Goal: Check status: Check status

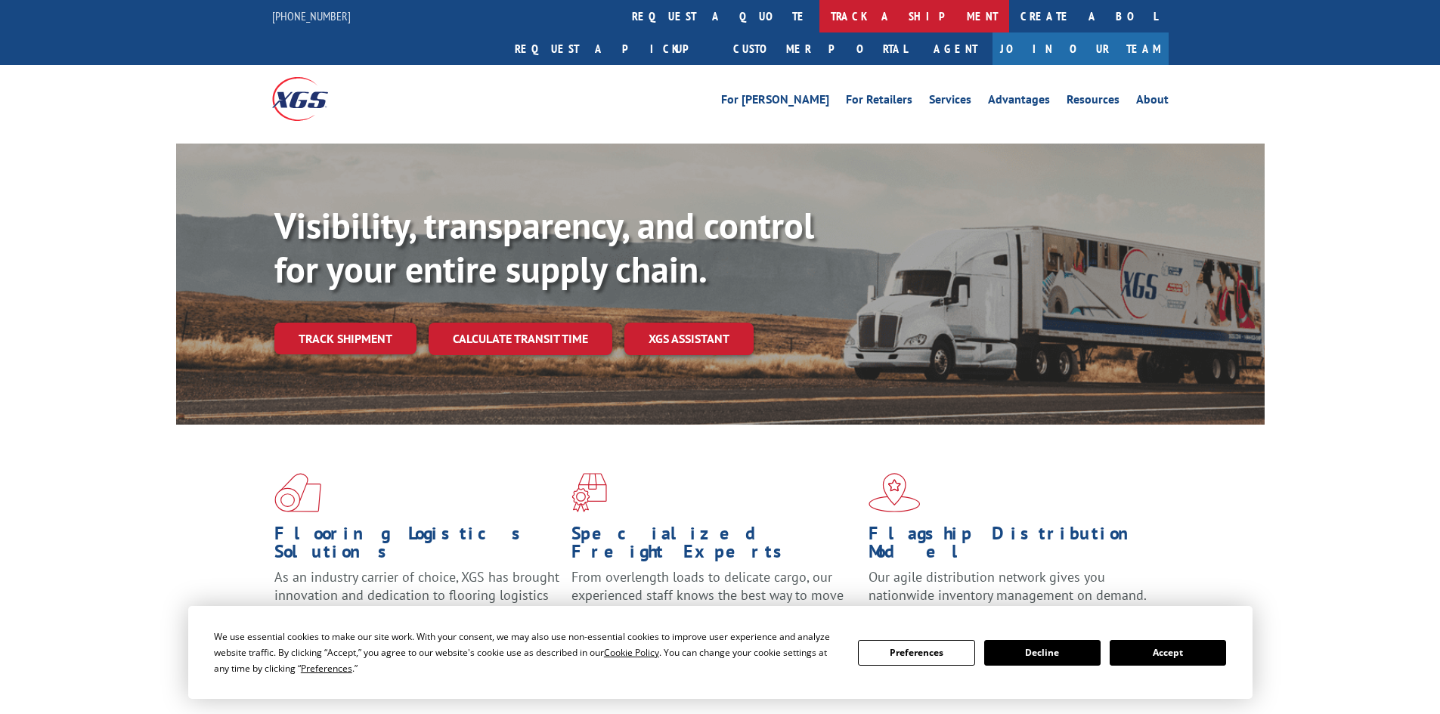
click at [819, 15] on link "track a shipment" at bounding box center [914, 16] width 190 height 33
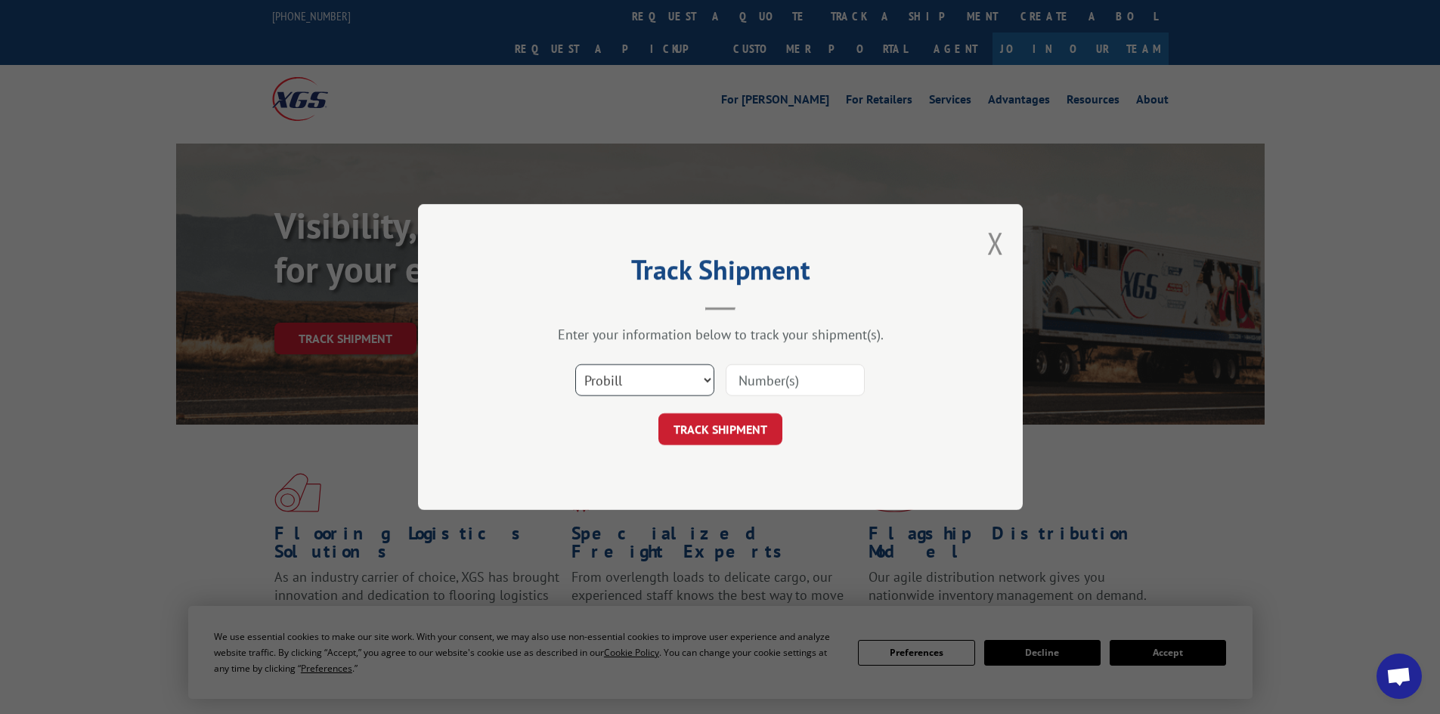
click at [672, 377] on select "Select category... Probill BOL PO" at bounding box center [644, 380] width 139 height 32
select select "bol"
click at [575, 364] on select "Select category... Probill BOL PO" at bounding box center [644, 380] width 139 height 32
click at [764, 373] on input at bounding box center [795, 380] width 139 height 32
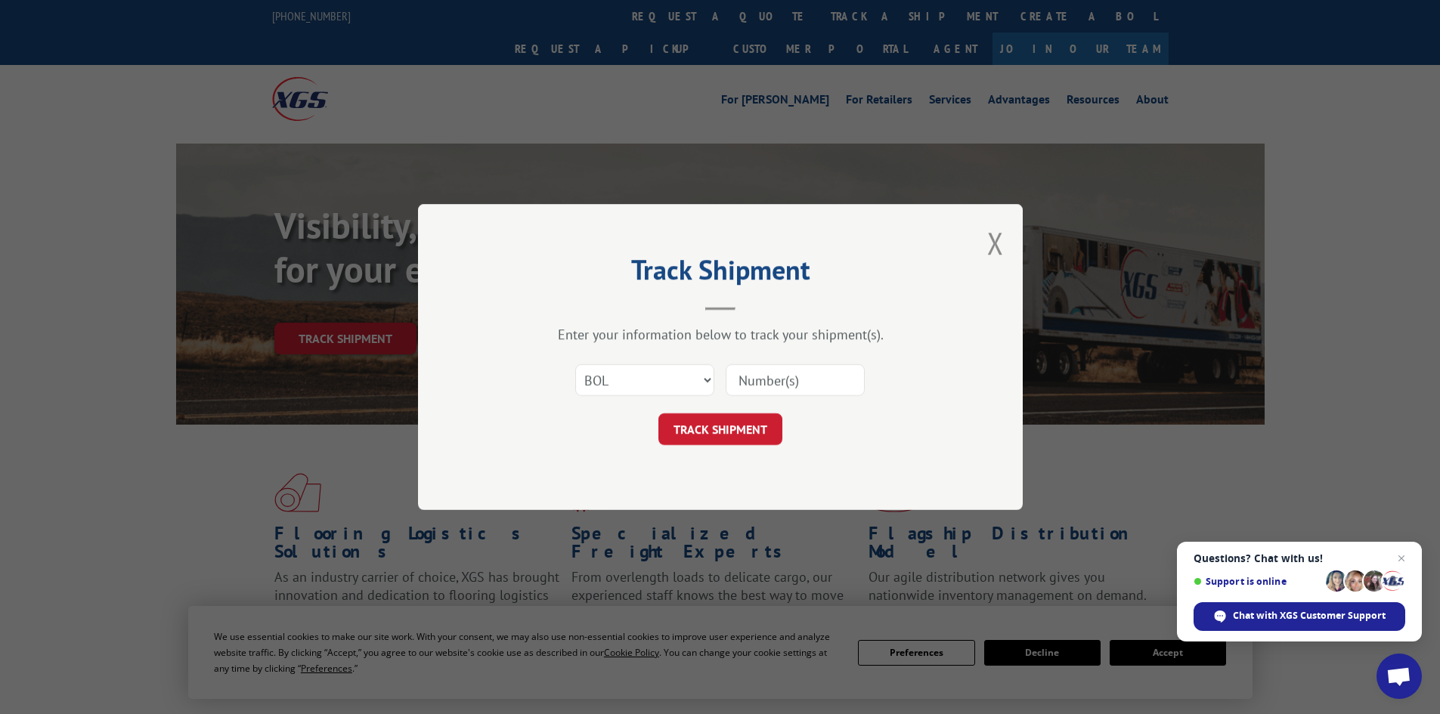
paste input "5509651"
type input "5509651"
click at [727, 435] on button "TRACK SHIPMENT" at bounding box center [720, 429] width 124 height 32
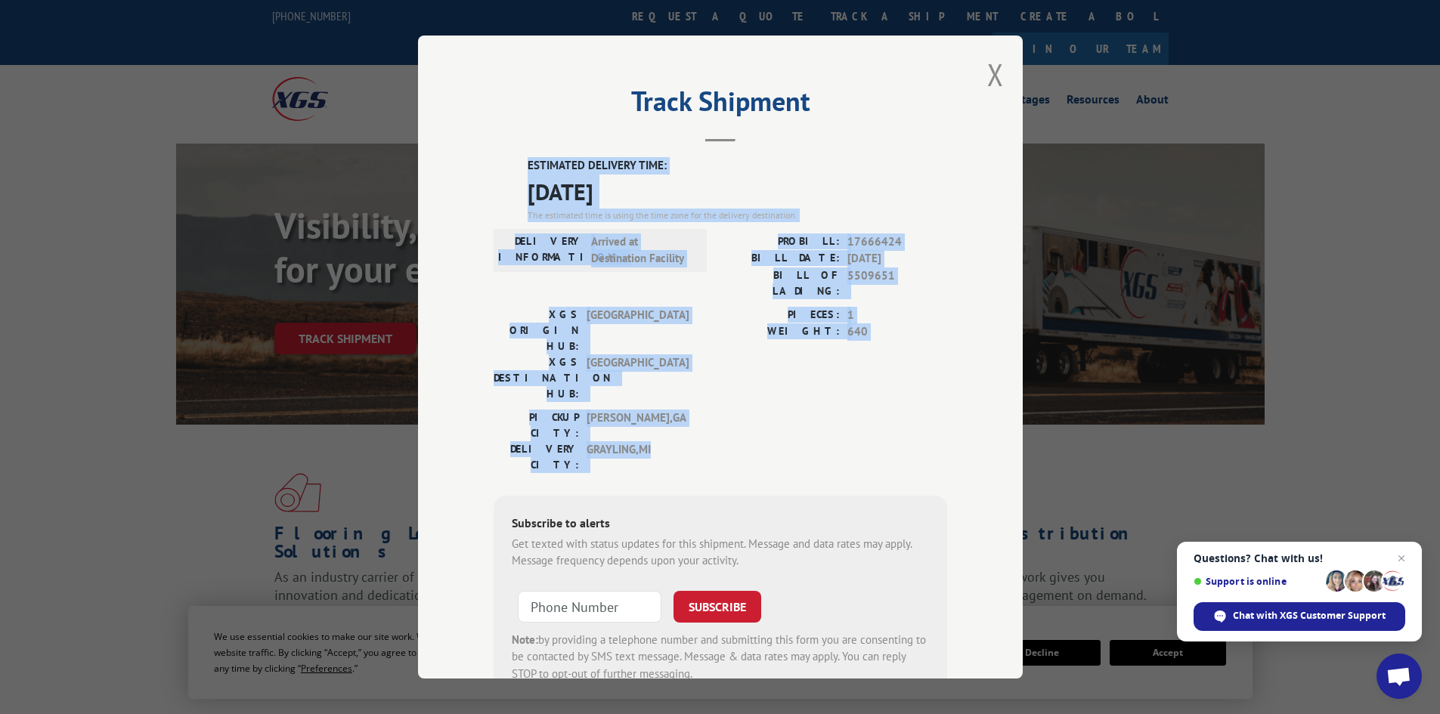
drag, startPoint x: 524, startPoint y: 163, endPoint x: 659, endPoint y: 380, distance: 256.3
click at [659, 380] on div "ESTIMATED DELIVERY TIME: [DATE] The estimated time is using the time zone for t…" at bounding box center [721, 428] width 454 height 543
copy div "ESTIMATED DELIVERY TIME: [DATE] The estimated time is using the time zone for t…"
